Goal: Information Seeking & Learning: Find specific fact

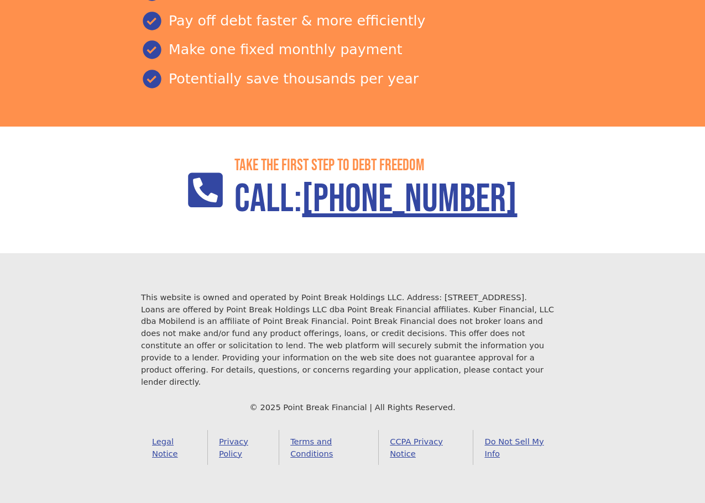
scroll to position [1472, 0]
drag, startPoint x: 136, startPoint y: 308, endPoint x: 452, endPoint y: 366, distance: 321.6
click at [452, 366] on footer "This website is owned and operated by Point Break Holdings LLC. Address: [STREE…" at bounding box center [352, 378] width 705 height 250
copy div "Loans are offered by Point Break Holdings LLC dba Point Break Financial affilia…"
click at [645, 313] on footer "This website is owned and operated by Point Break Holdings LLC. Address: [STREE…" at bounding box center [352, 378] width 705 height 250
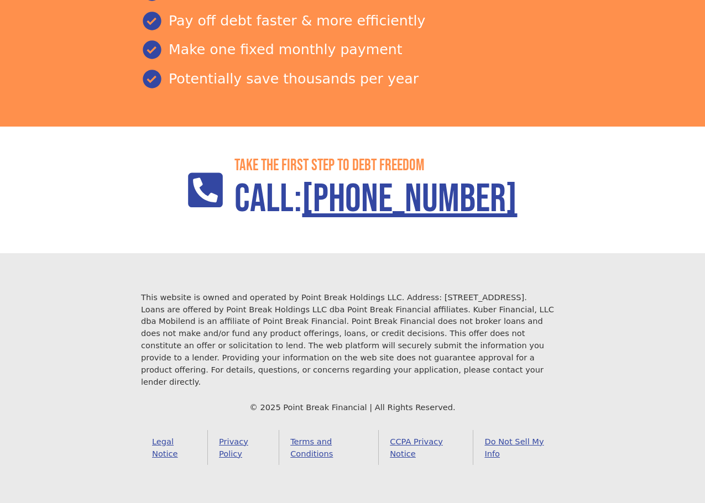
click at [509, 443] on link "Do Not Sell My Info" at bounding box center [518, 447] width 91 height 35
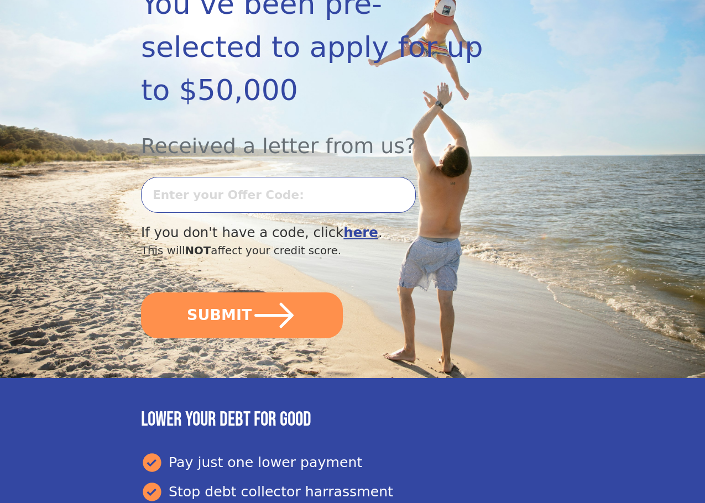
scroll to position [221, 0]
